Goal: Task Accomplishment & Management: Use online tool/utility

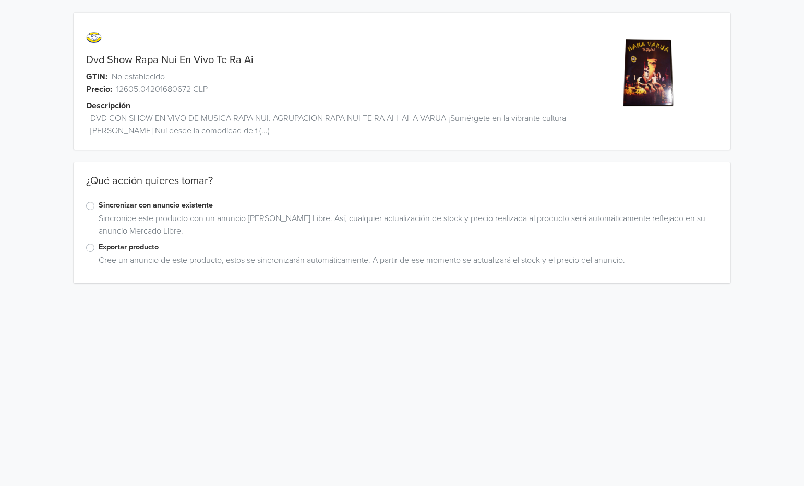
click at [99, 247] on label "Exportar producto" at bounding box center [408, 247] width 619 height 11
click at [0, 0] on input "Exportar producto" at bounding box center [0, 0] width 0 height 0
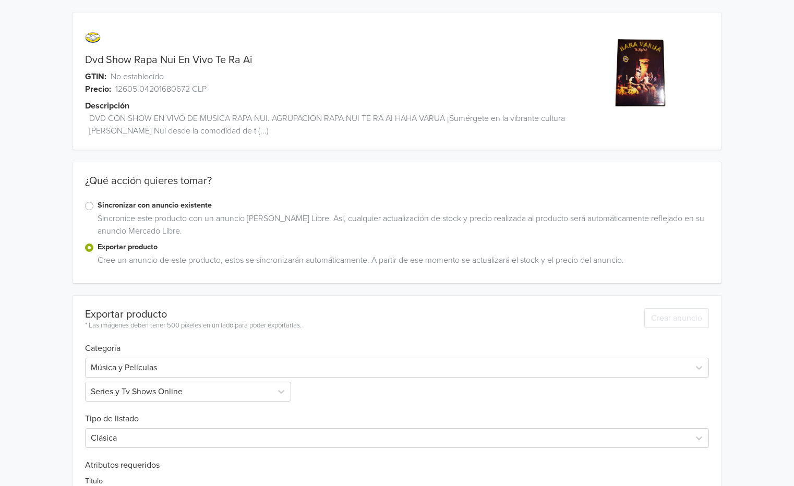
click at [778, 208] on div "Dvd Show Rapa Nui En Vivo Te Ra Ai GTIN: No establecido Precio: 12605.042016806…" at bounding box center [397, 305] width 779 height 611
drag, startPoint x: 256, startPoint y: 54, endPoint x: 82, endPoint y: 64, distance: 174.6
click at [82, 64] on div "Dvd Show Rapa Nui En Vivo Te Ra Ai" at bounding box center [316, 60] width 486 height 13
copy link "Dvd Show Rapa Nui En Vivo Te Ra Ai"
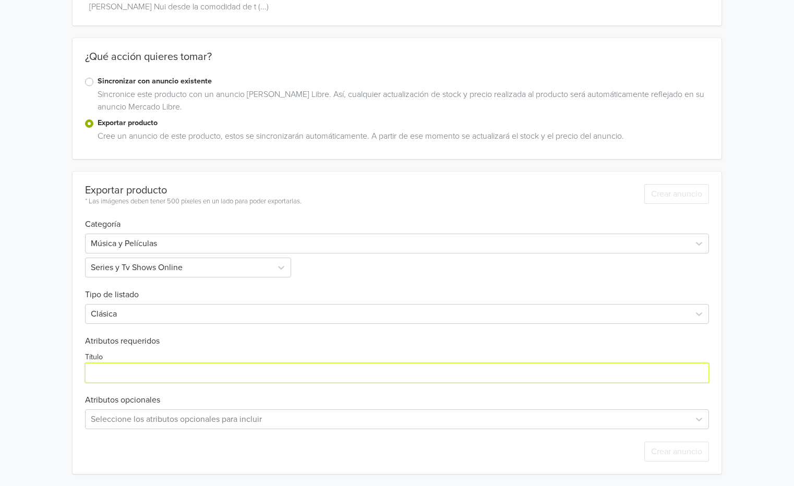
click at [172, 371] on input "Título" at bounding box center [397, 373] width 624 height 20
paste input "Dvd Show Rapa Nui En Vivo Te Ra Ai"
drag, startPoint x: 133, startPoint y: 368, endPoint x: 154, endPoint y: 371, distance: 22.1
click at [136, 371] on input "Título" at bounding box center [397, 373] width 624 height 20
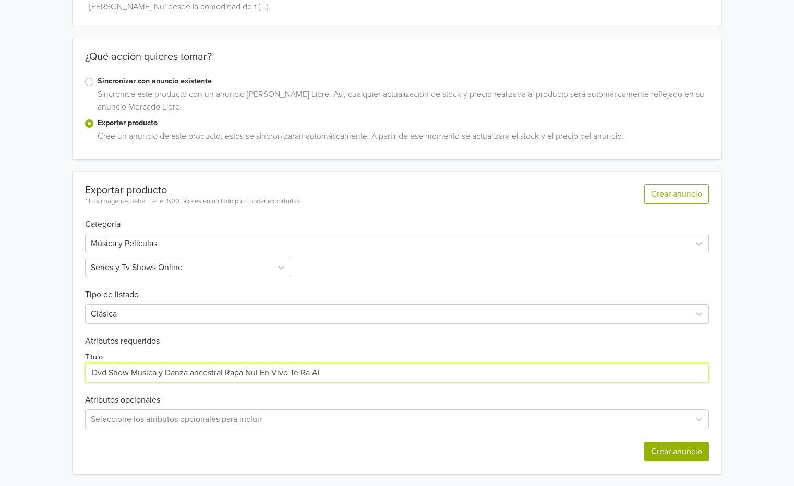
type input "Dvd Show Musica y Danza ancestral Rapa Nui En Vivo Te Ra Ai"
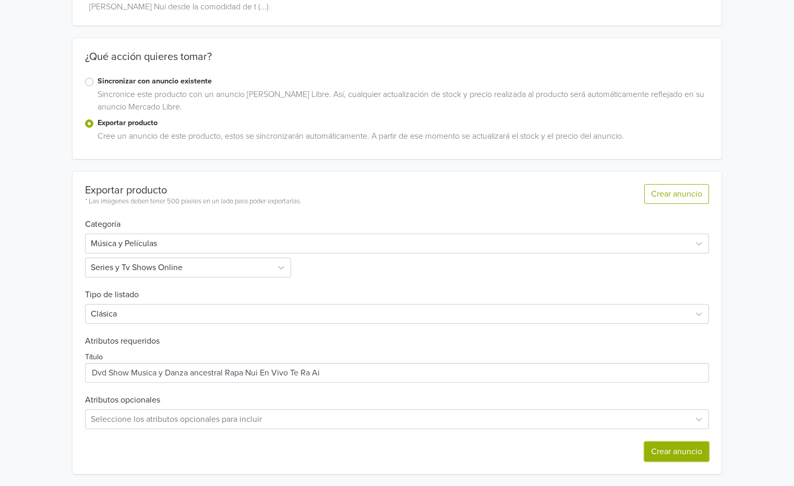
click at [663, 443] on button "Crear anuncio" at bounding box center [676, 452] width 65 height 20
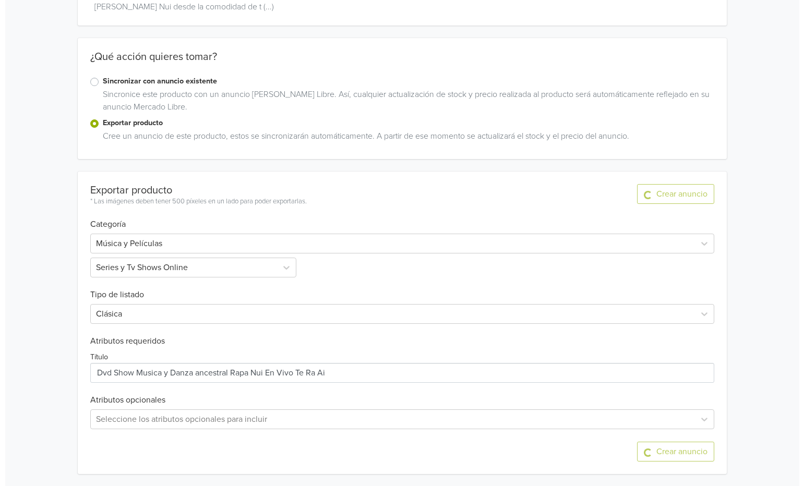
scroll to position [0, 0]
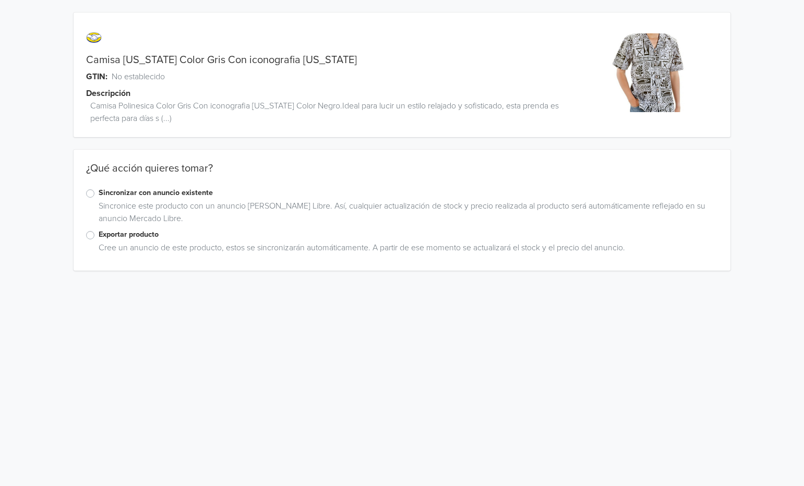
click at [99, 235] on label "Exportar producto" at bounding box center [408, 234] width 619 height 11
click at [0, 0] on input "Exportar producto" at bounding box center [0, 0] width 0 height 0
